Goal: Transaction & Acquisition: Purchase product/service

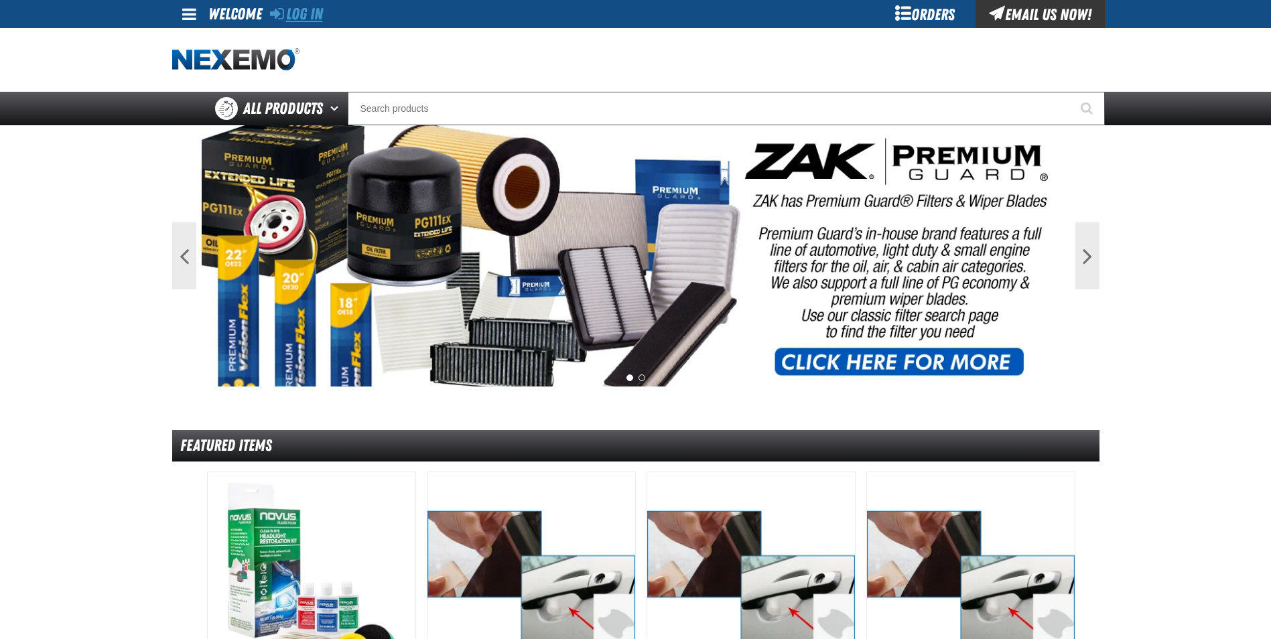
click at [301, 17] on link "Log In" at bounding box center [296, 14] width 53 height 19
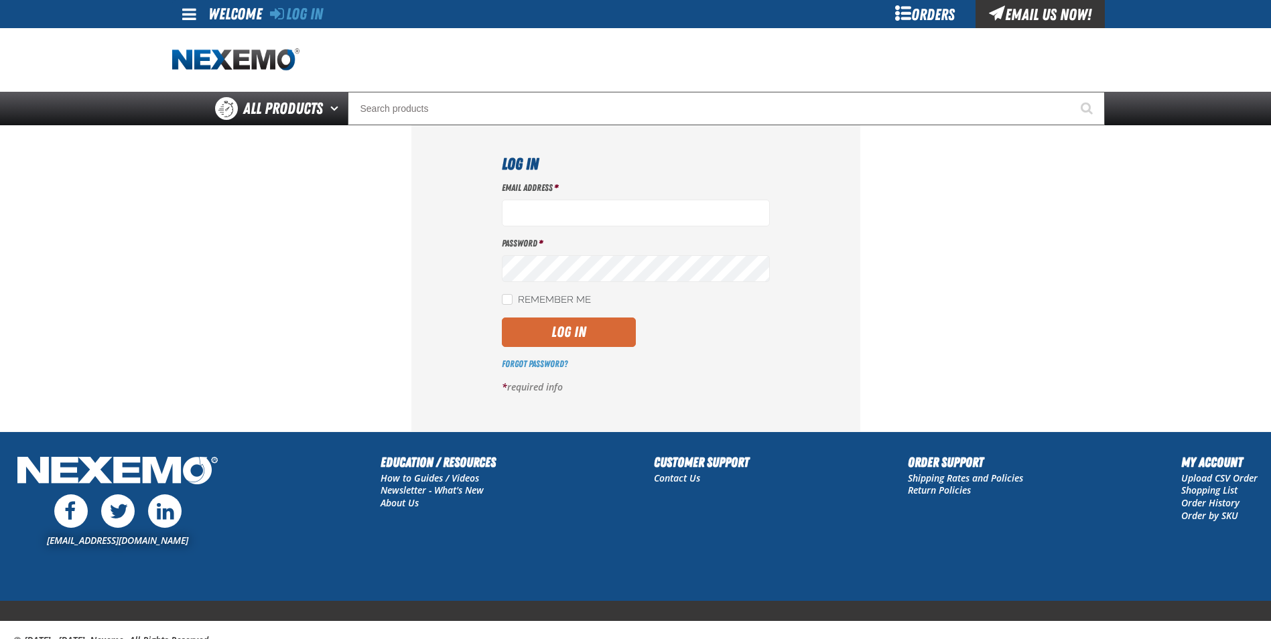
type input "Michael_cottone@fiestaautogroup.com"
click at [553, 332] on button "Log In" at bounding box center [569, 331] width 134 height 29
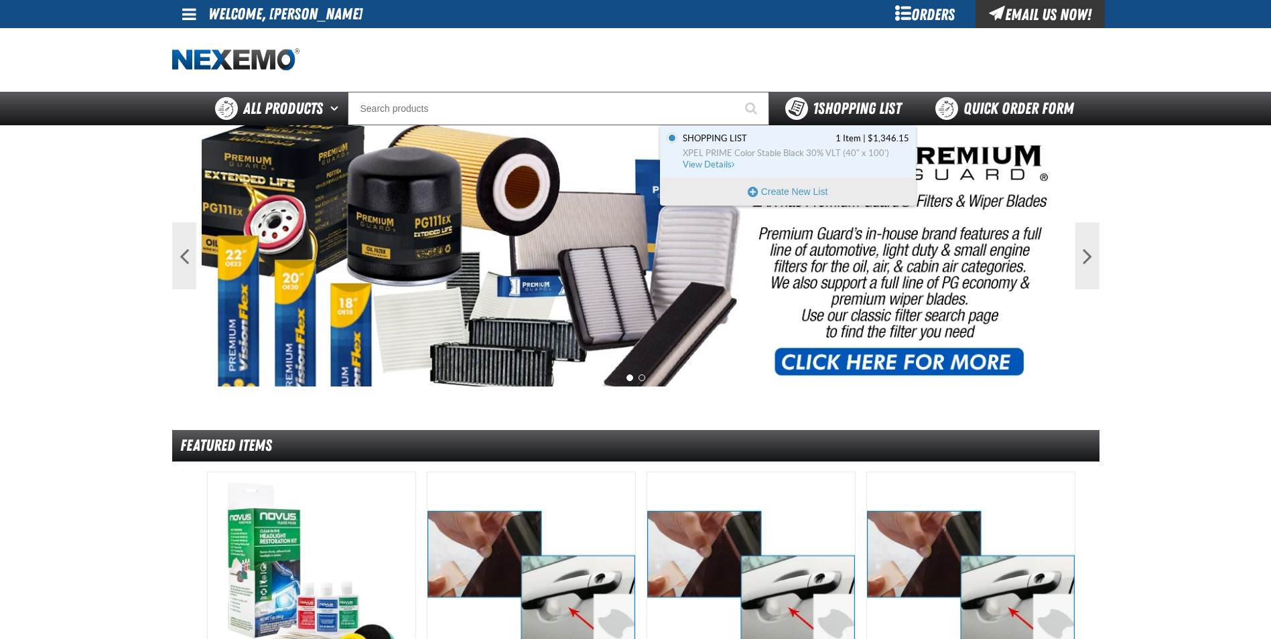
click at [845, 103] on span "1 Shopping List" at bounding box center [856, 108] width 88 height 19
click at [810, 150] on span "XPEL PRIME Color Stable Black 30% VLT (40" x 100')" at bounding box center [796, 153] width 226 height 12
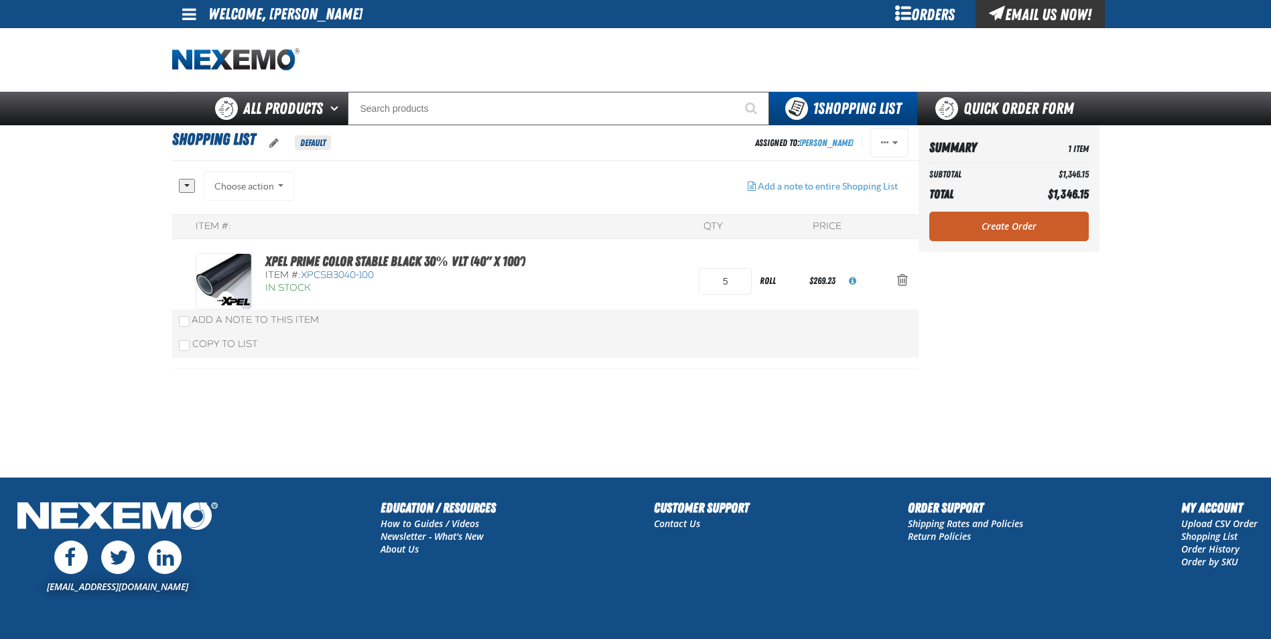
click at [923, 12] on div "Orders" at bounding box center [925, 14] width 100 height 28
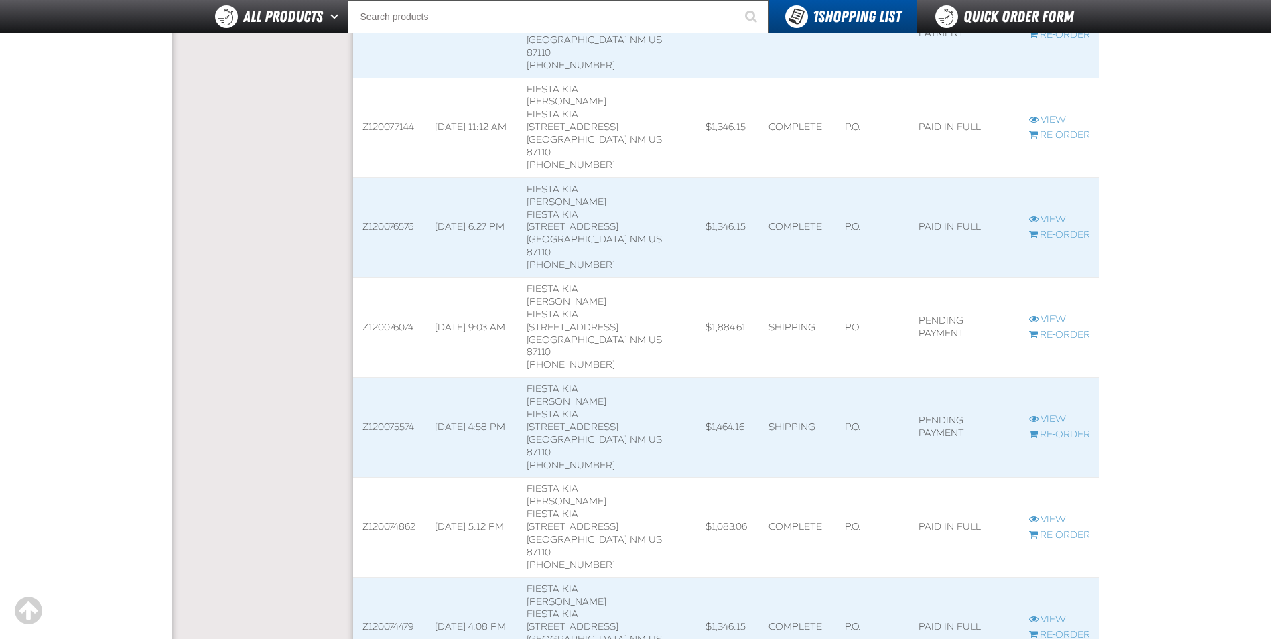
scroll to position [670, 0]
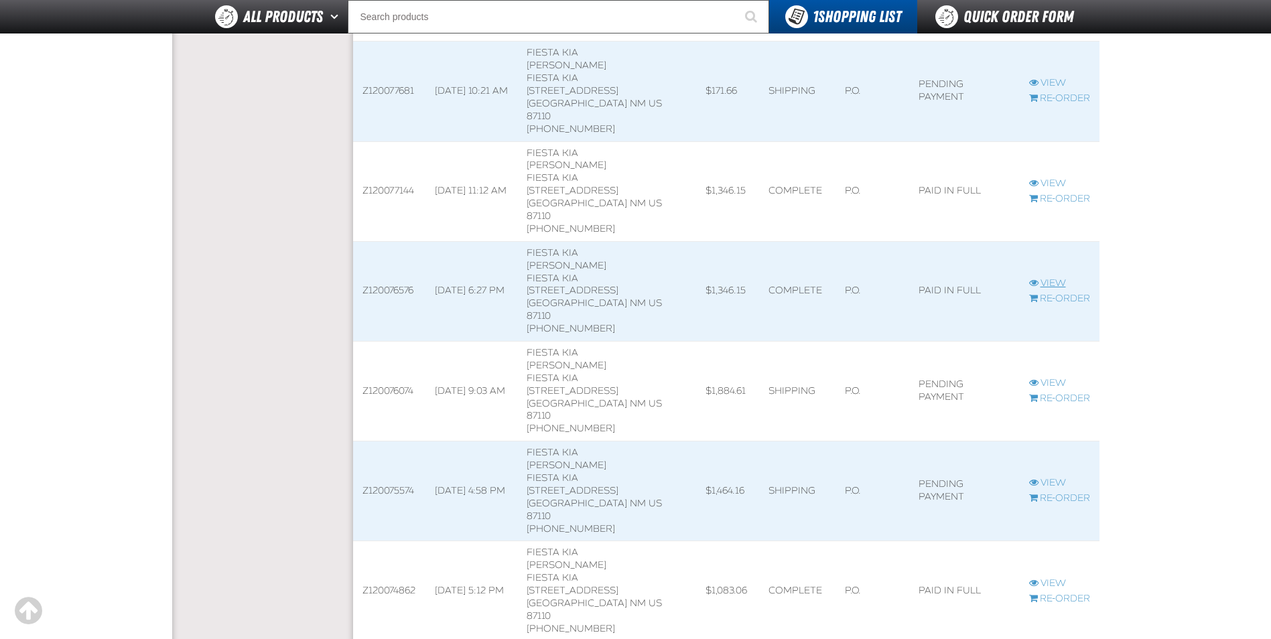
click at [1050, 278] on link "View" at bounding box center [1059, 283] width 61 height 13
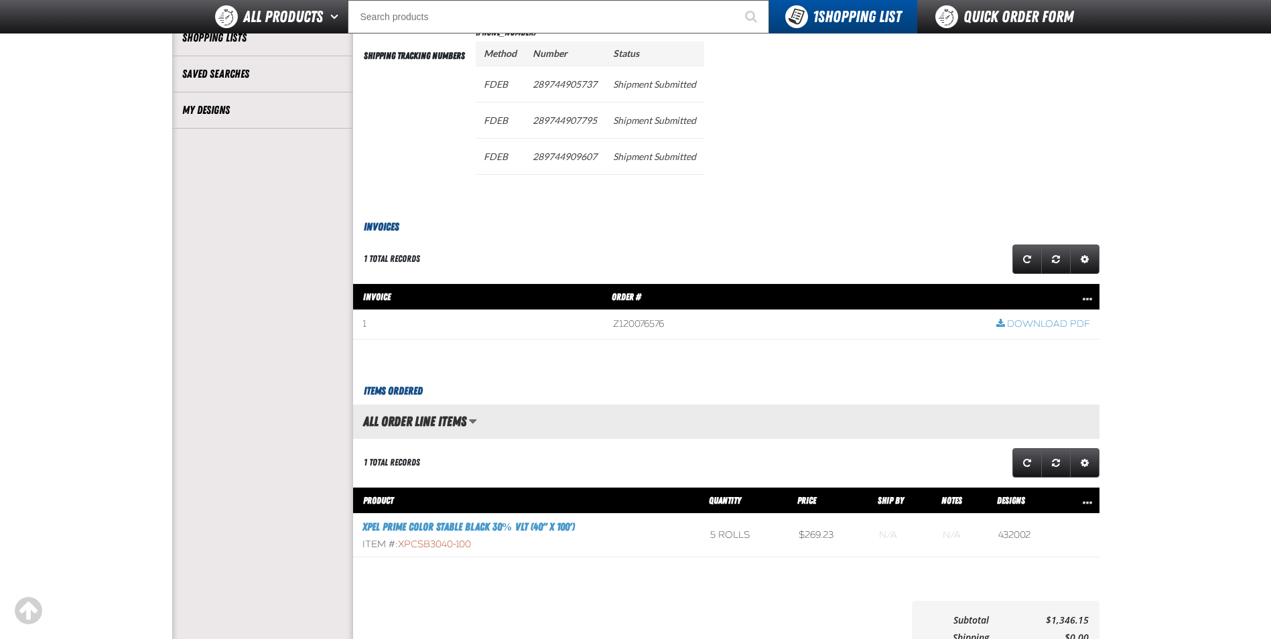
scroll to position [335, 0]
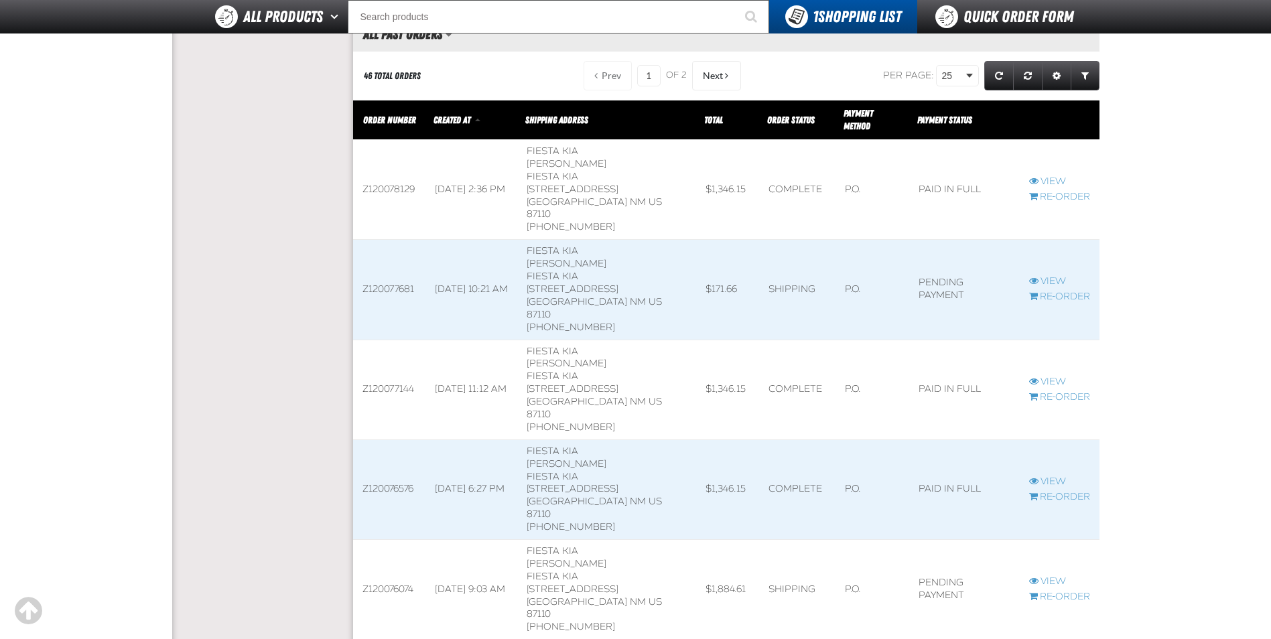
scroll to position [469, 0]
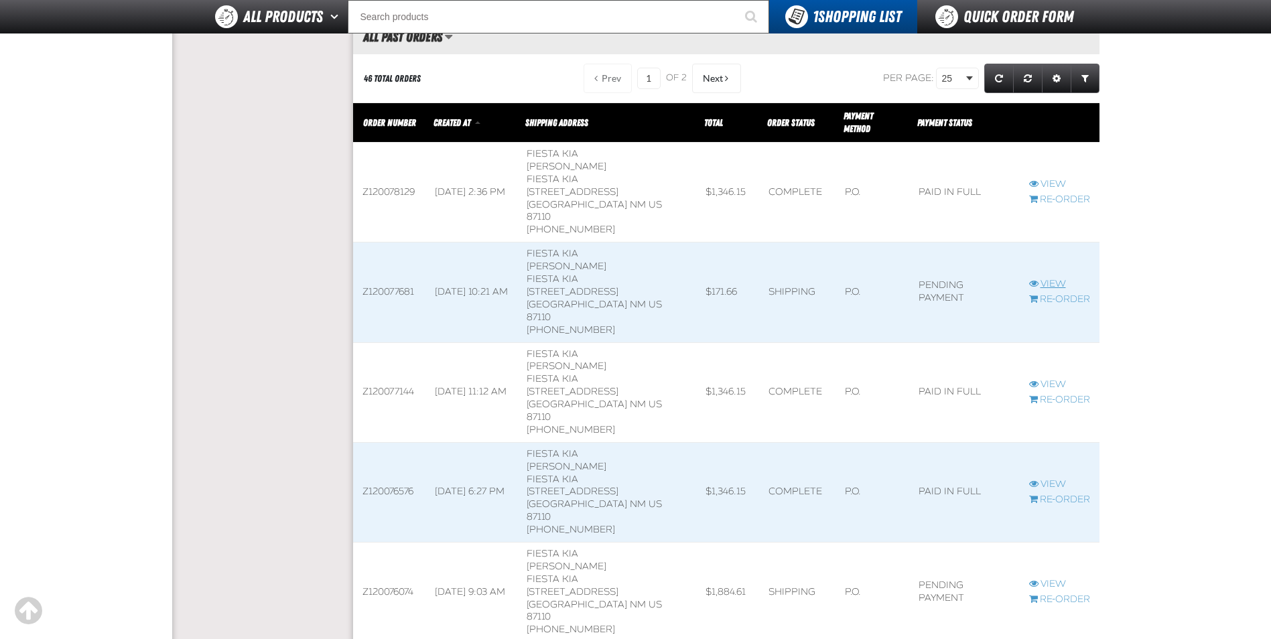
click at [1052, 282] on link "View" at bounding box center [1059, 284] width 61 height 13
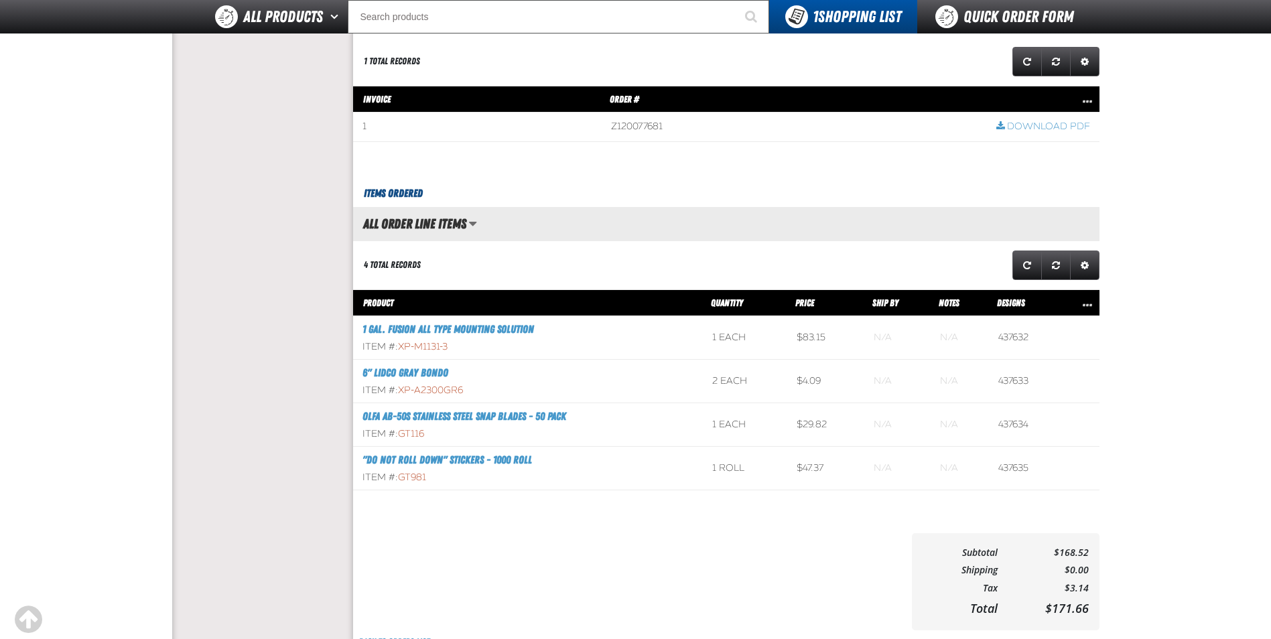
scroll to position [469, 0]
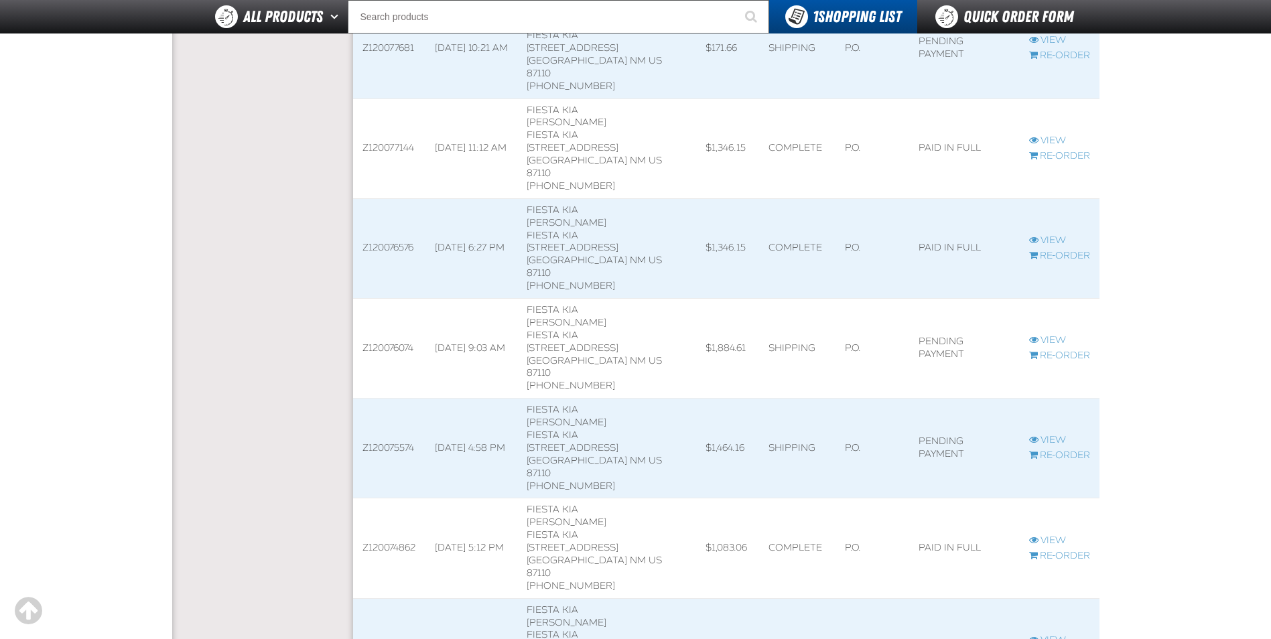
scroll to position [737, 0]
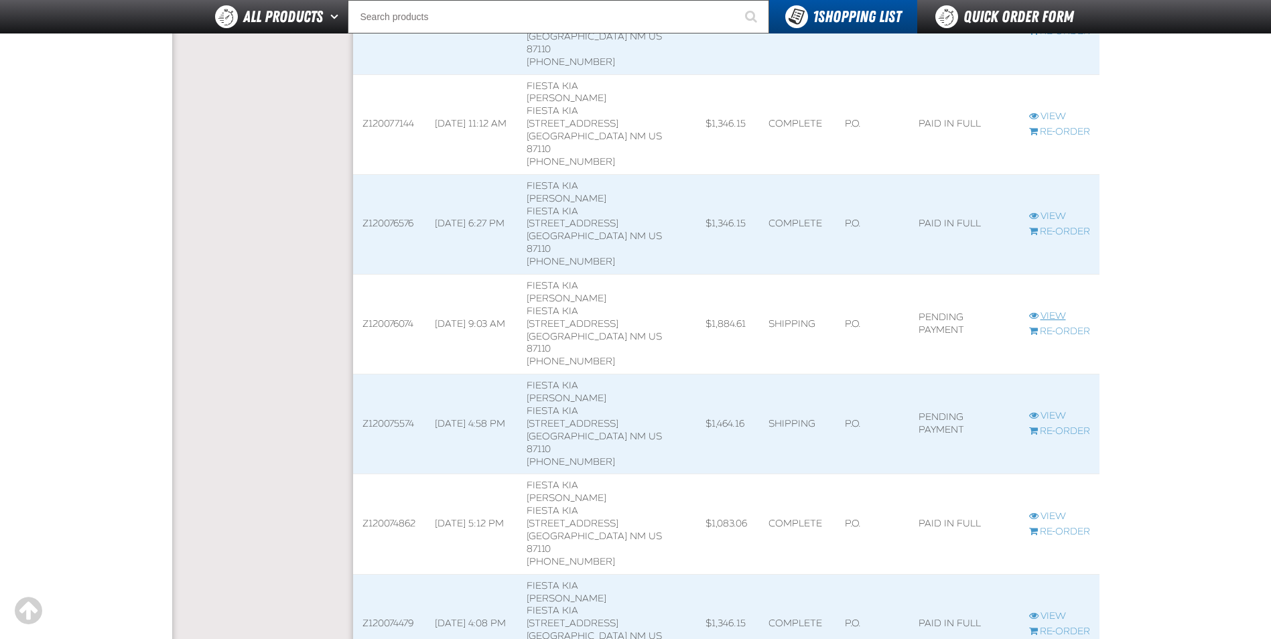
click at [1046, 312] on link "View" at bounding box center [1059, 316] width 61 height 13
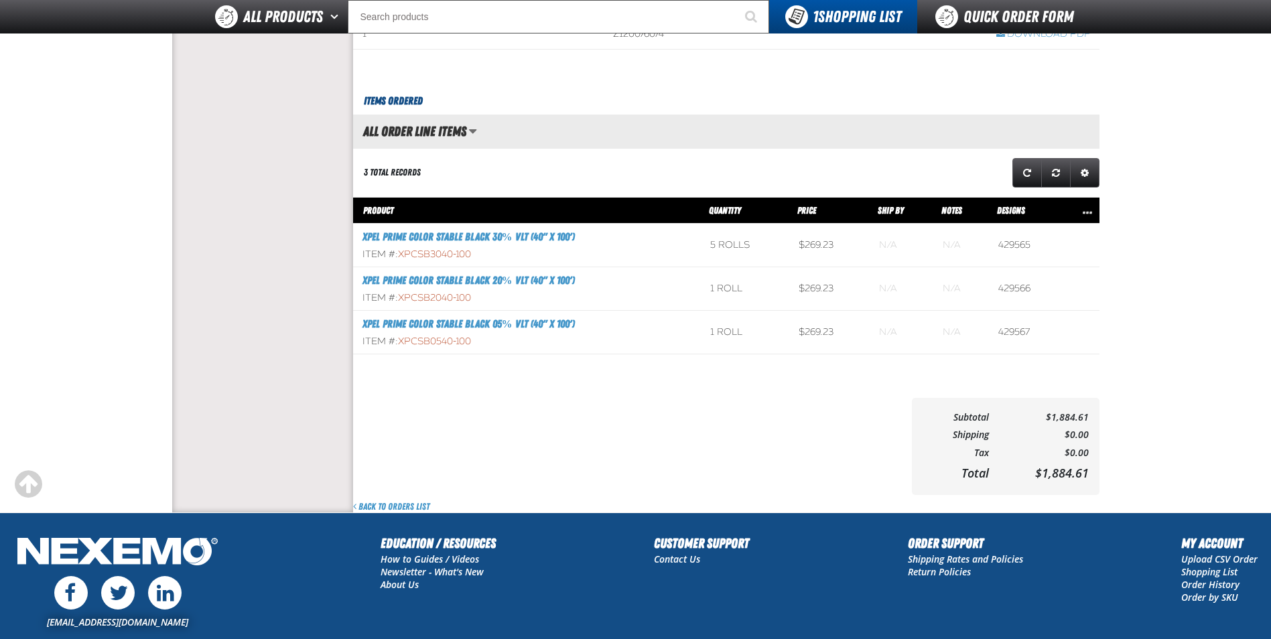
scroll to position [670, 0]
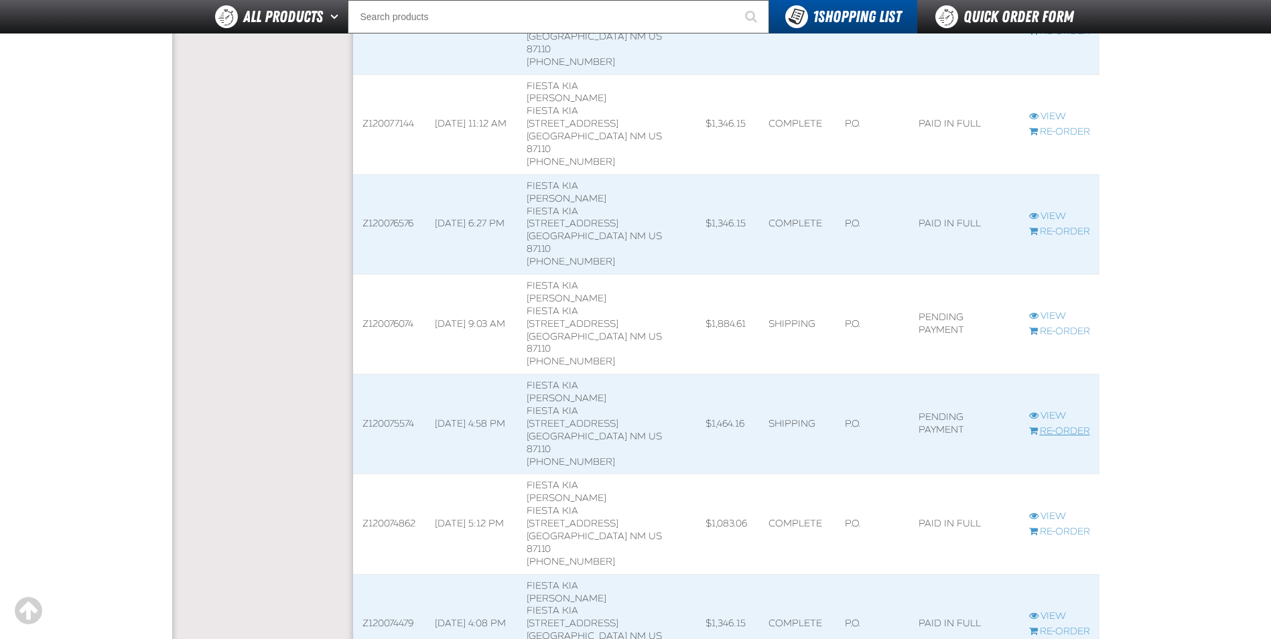
scroll to position [1, 1]
click at [1048, 414] on link "View" at bounding box center [1059, 416] width 61 height 13
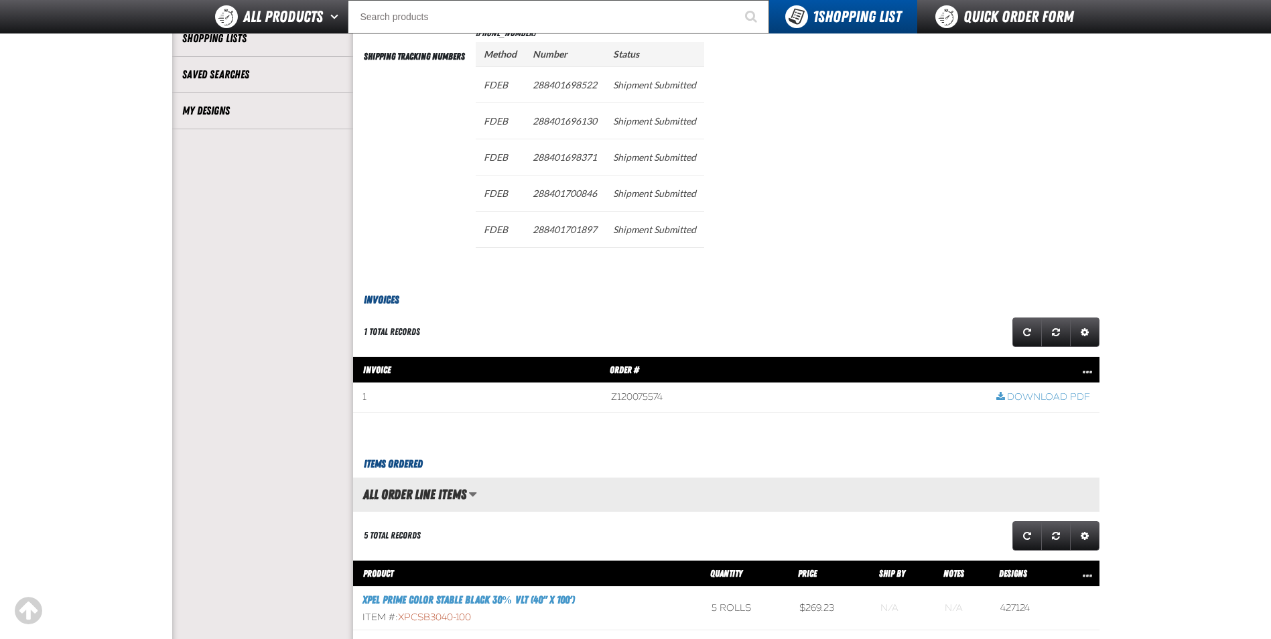
scroll to position [603, 0]
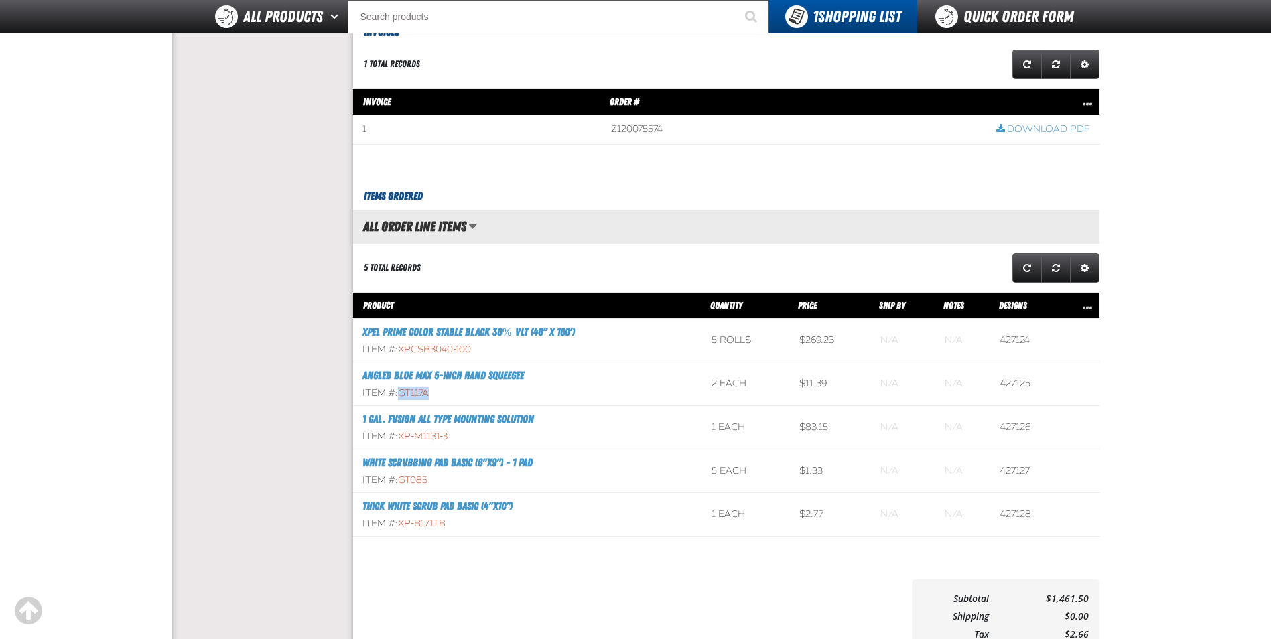
drag, startPoint x: 401, startPoint y: 392, endPoint x: 430, endPoint y: 395, distance: 29.6
click at [430, 395] on div "Item #: GT117A" at bounding box center [527, 393] width 330 height 13
copy span "GT117A"
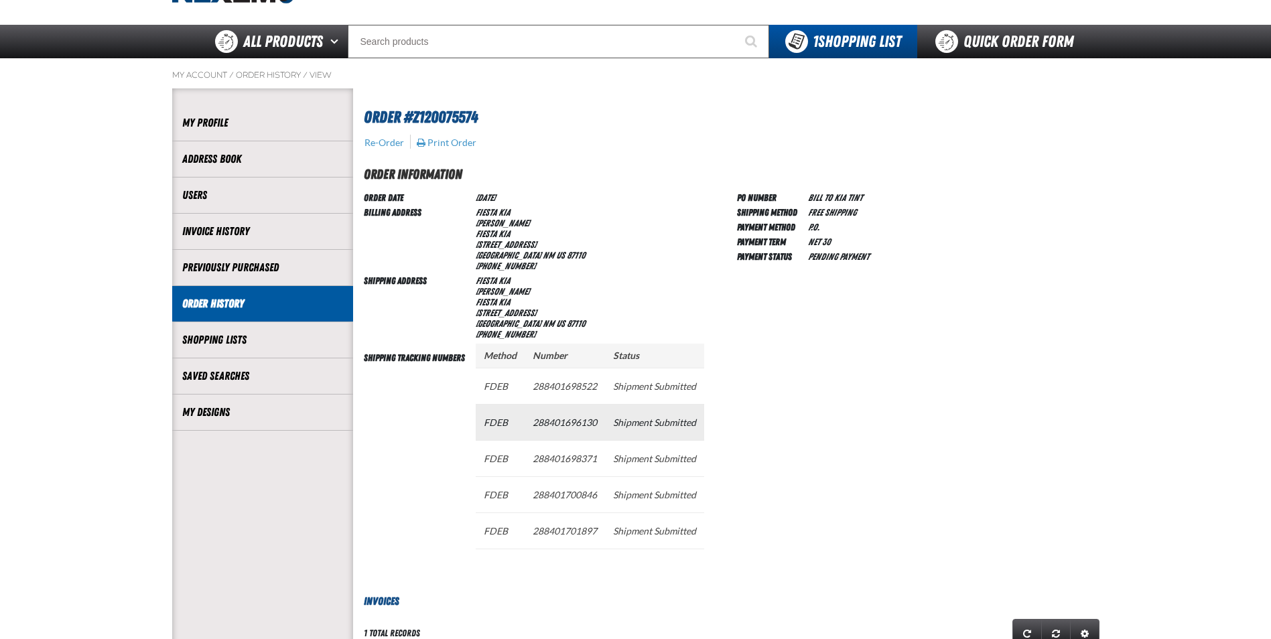
scroll to position [0, 0]
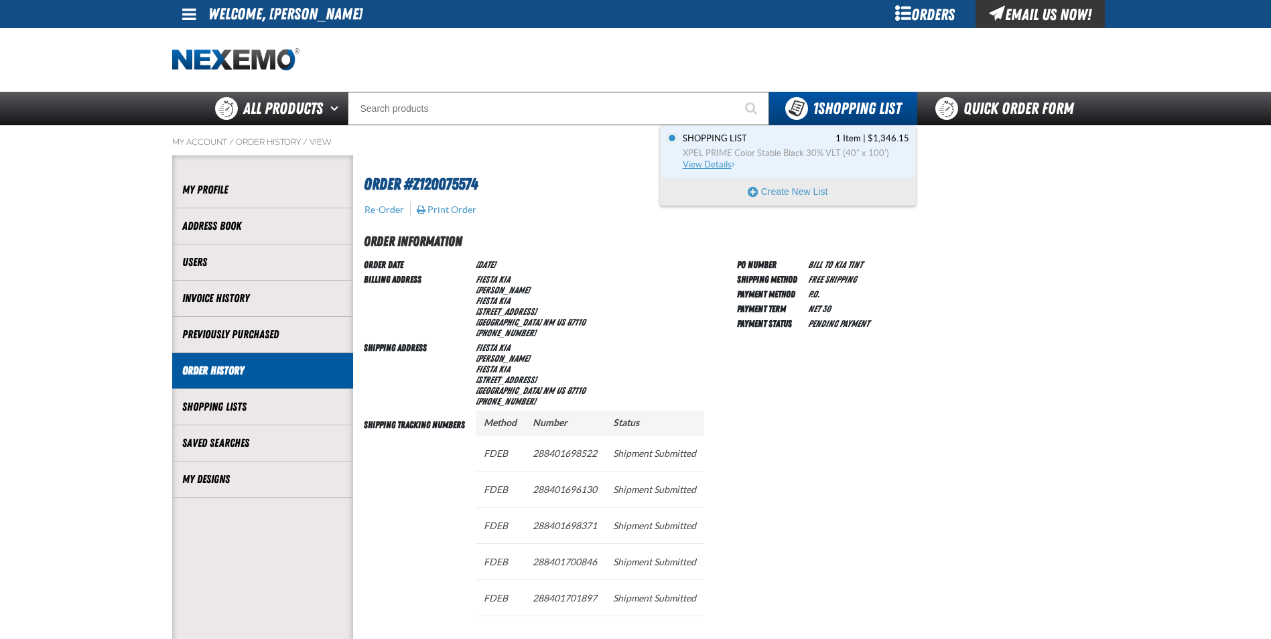
click at [809, 153] on span "XPEL PRIME Color Stable Black 30% VLT (40" x 100')" at bounding box center [796, 153] width 226 height 12
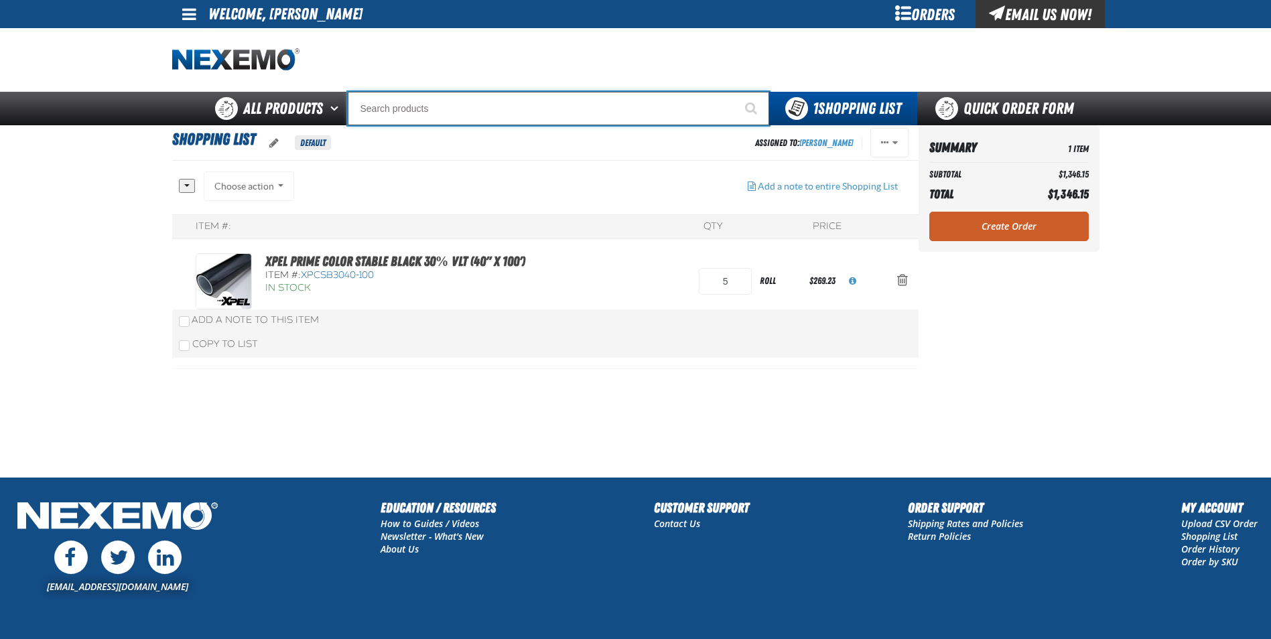
click at [382, 98] on input "Search" at bounding box center [558, 108] width 421 height 33
paste input "GT117A"
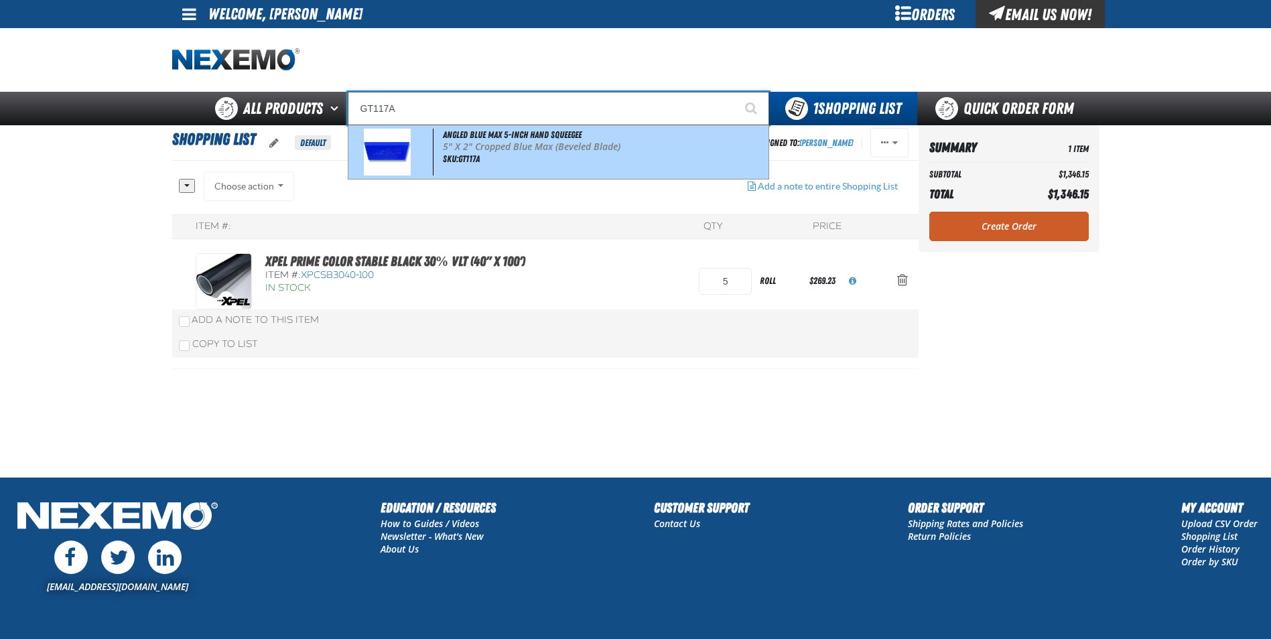
click at [470, 133] on span "Angled Blue Max 5-inch Hand Squeegee" at bounding box center [512, 134] width 139 height 11
type input "Angled Blue Max 5-inch Hand Squeegee"
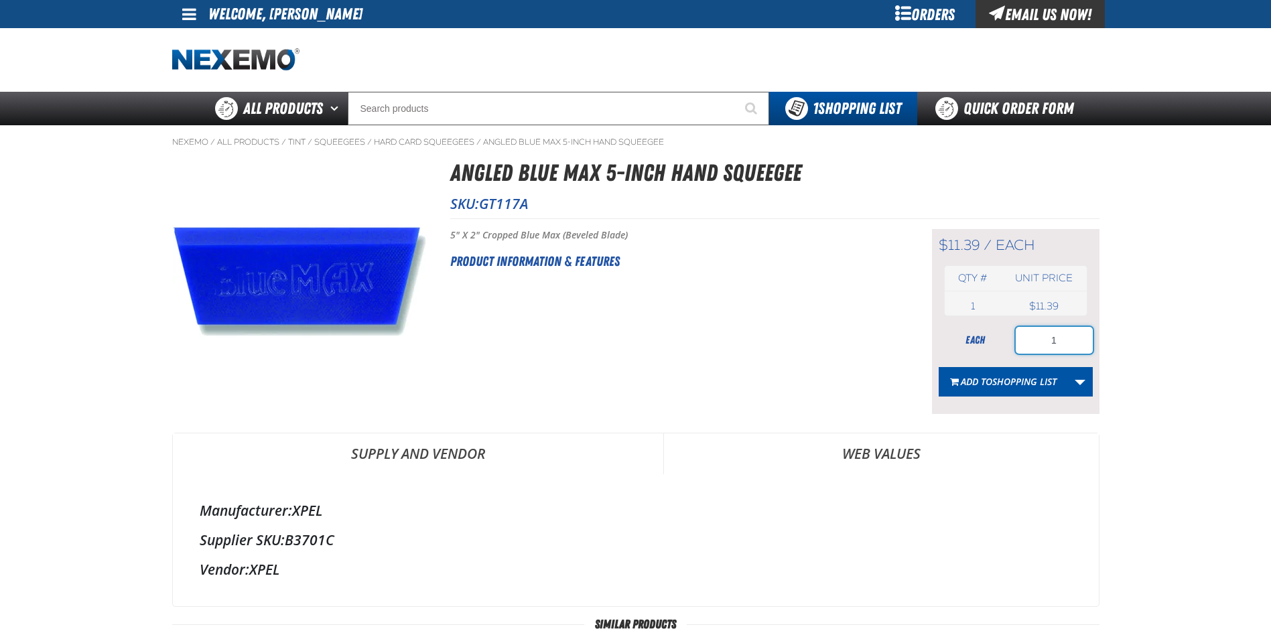
drag, startPoint x: 1072, startPoint y: 342, endPoint x: 1010, endPoint y: 343, distance: 61.6
click at [1010, 343] on div "each 1" at bounding box center [1015, 340] width 154 height 27
type input "3"
click at [1007, 380] on span "Shopping List" at bounding box center [1024, 381] width 64 height 13
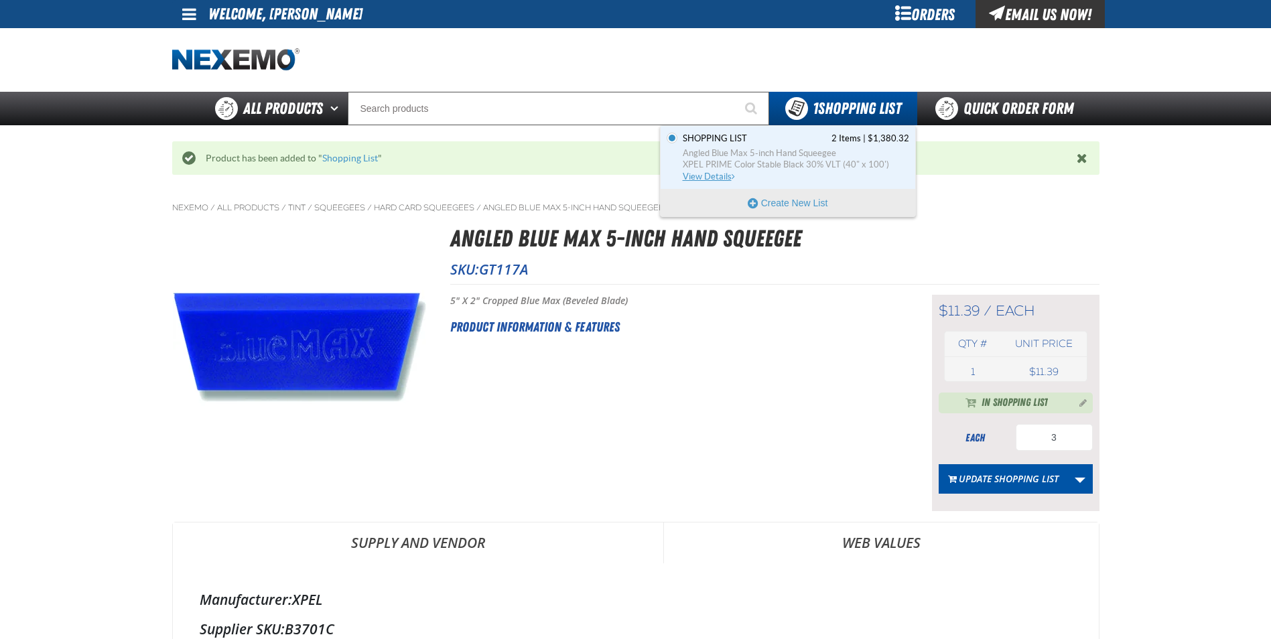
click at [786, 137] on span "Shopping List 2 Items | $1,380.32" at bounding box center [796, 139] width 226 height 12
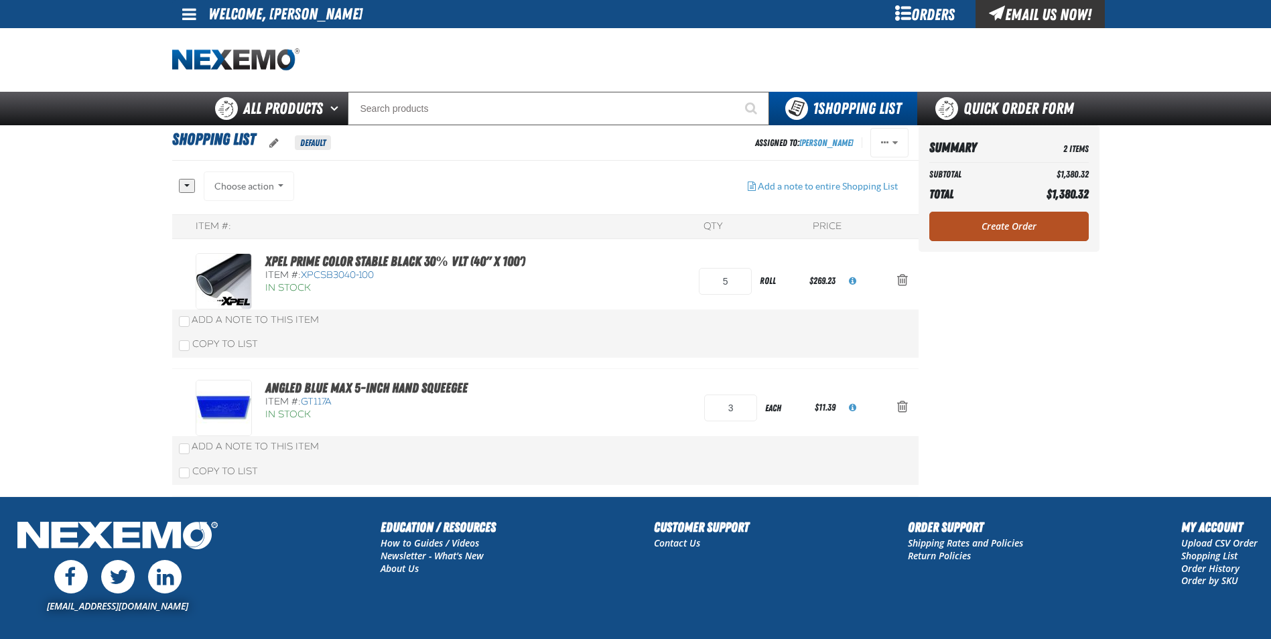
click at [1015, 227] on link "Create Order" at bounding box center [1008, 226] width 159 height 29
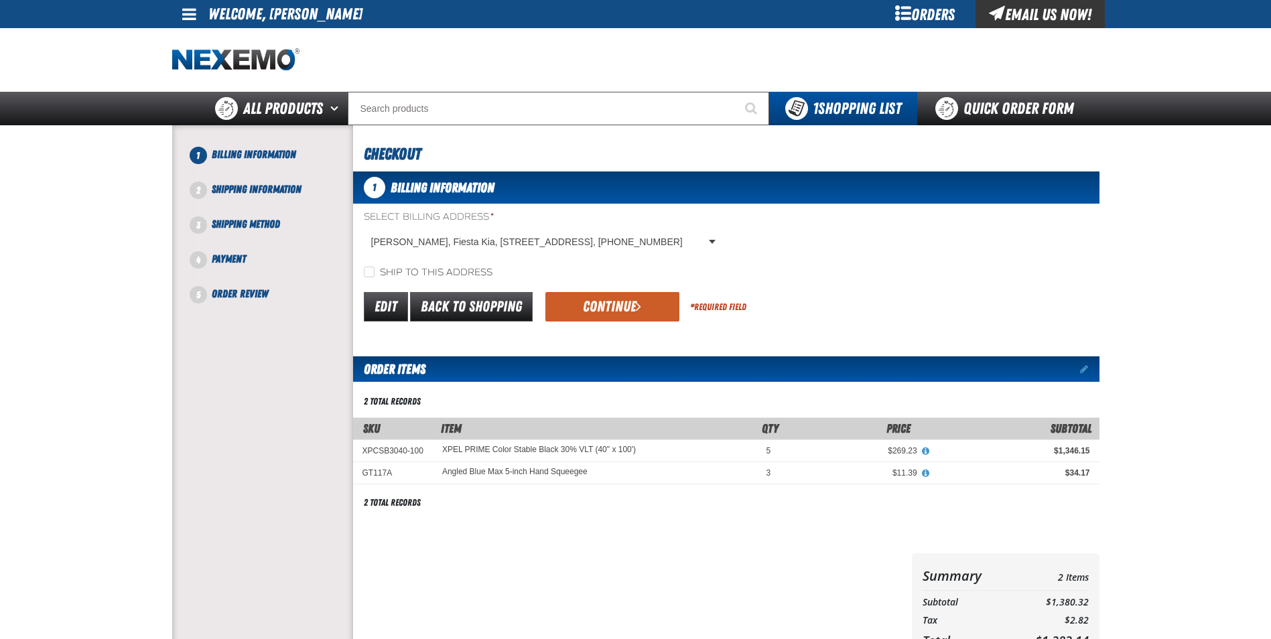
click at [362, 268] on div "Ship to this address" at bounding box center [726, 272] width 746 height 14
click at [372, 269] on input "Ship to this address" at bounding box center [369, 272] width 11 height 11
checkbox input "true"
click at [584, 300] on button "Continue" at bounding box center [612, 306] width 134 height 29
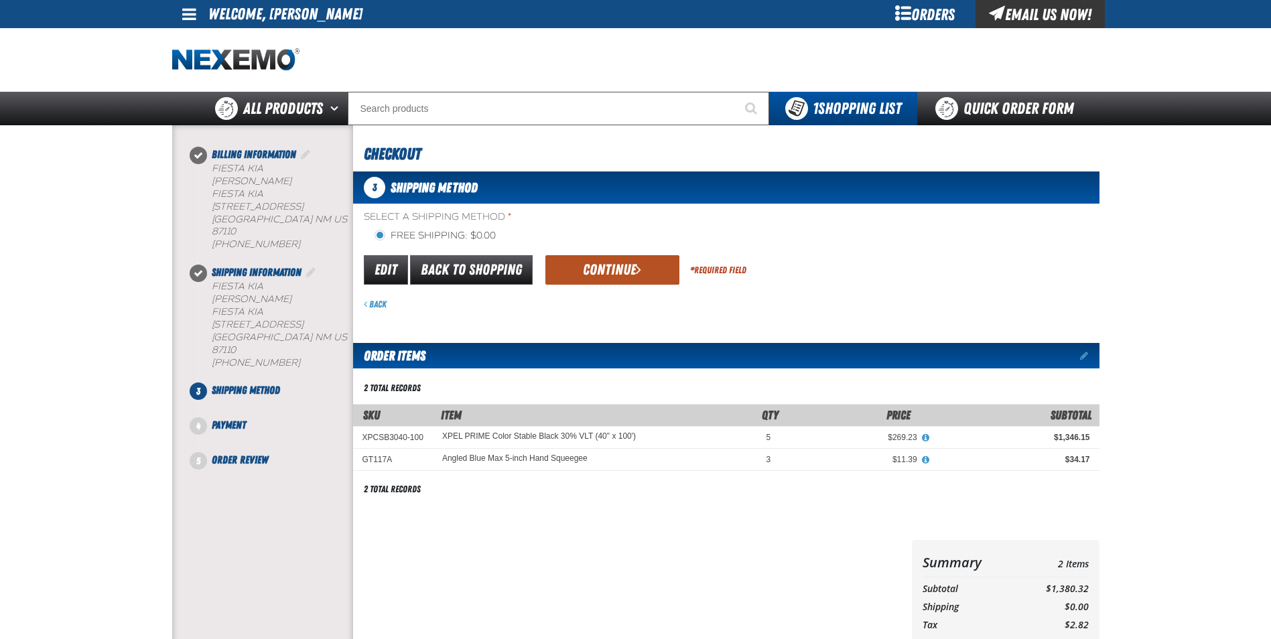
click at [590, 269] on button "Continue" at bounding box center [612, 269] width 134 height 29
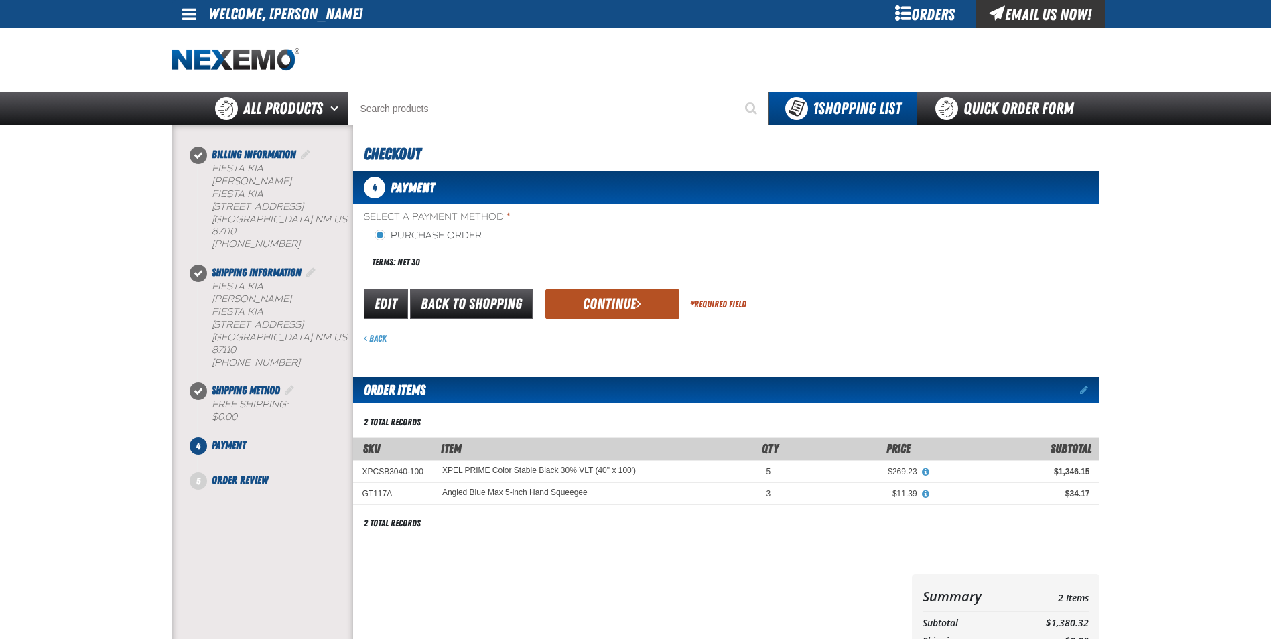
click at [594, 305] on button "Continue" at bounding box center [612, 303] width 134 height 29
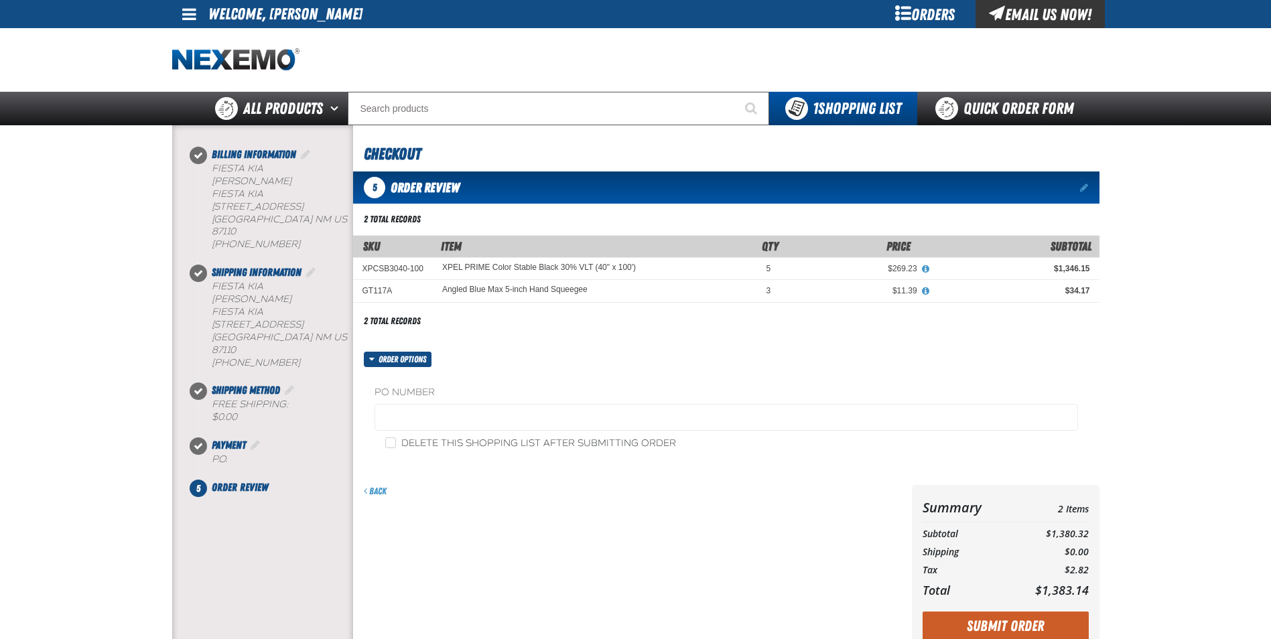
click at [430, 399] on fieldset "PO Number" at bounding box center [725, 411] width 703 height 51
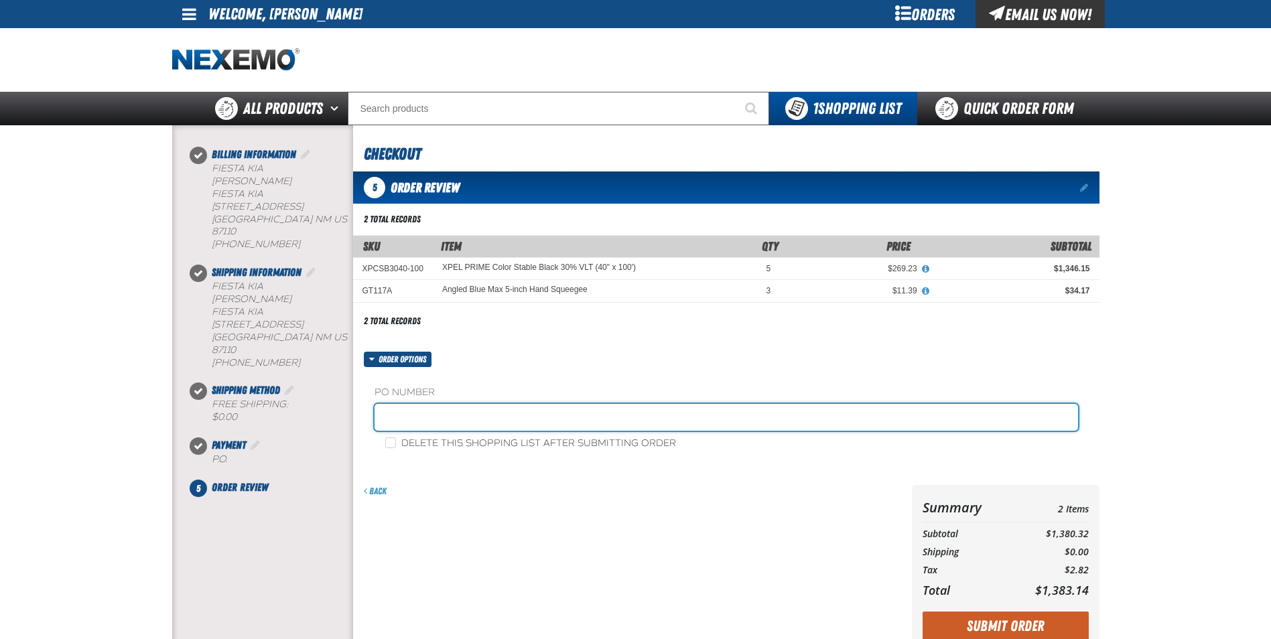
click at [430, 416] on input "text" at bounding box center [725, 417] width 703 height 27
type input "tint"
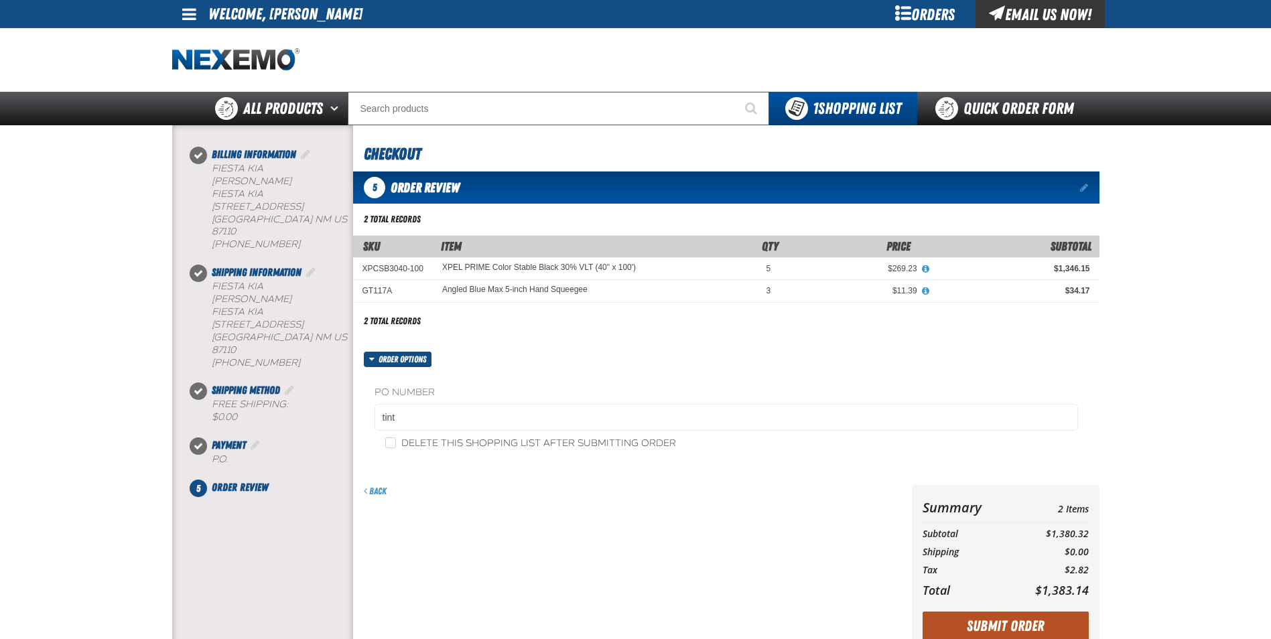
click at [980, 628] on button "Submit Order" at bounding box center [1005, 626] width 166 height 29
